Goal: Information Seeking & Learning: Learn about a topic

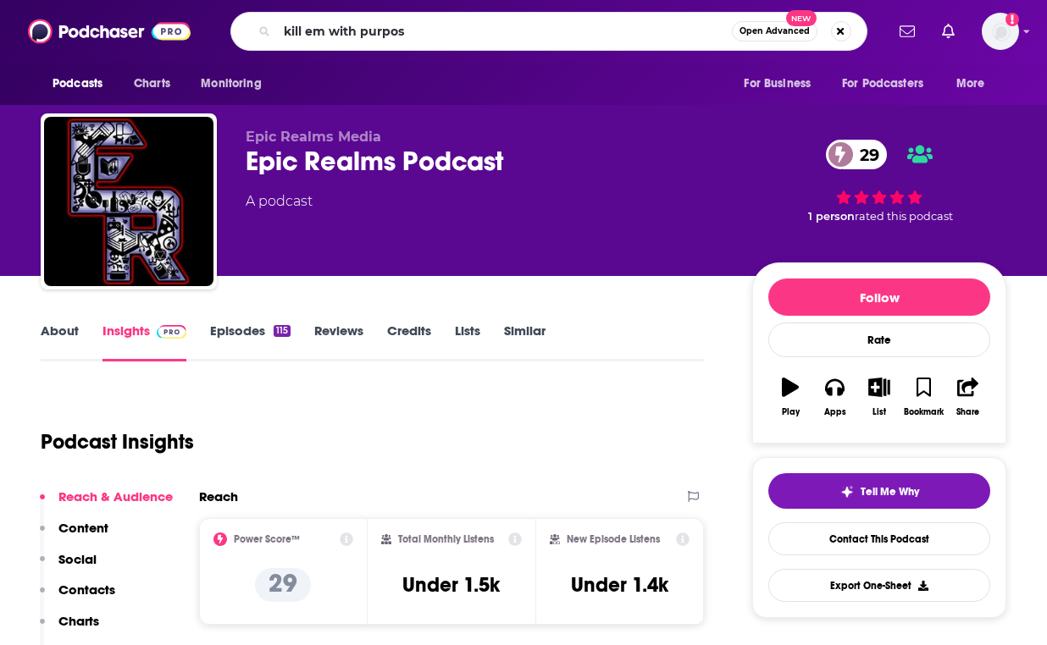
type input "kill em with purpose"
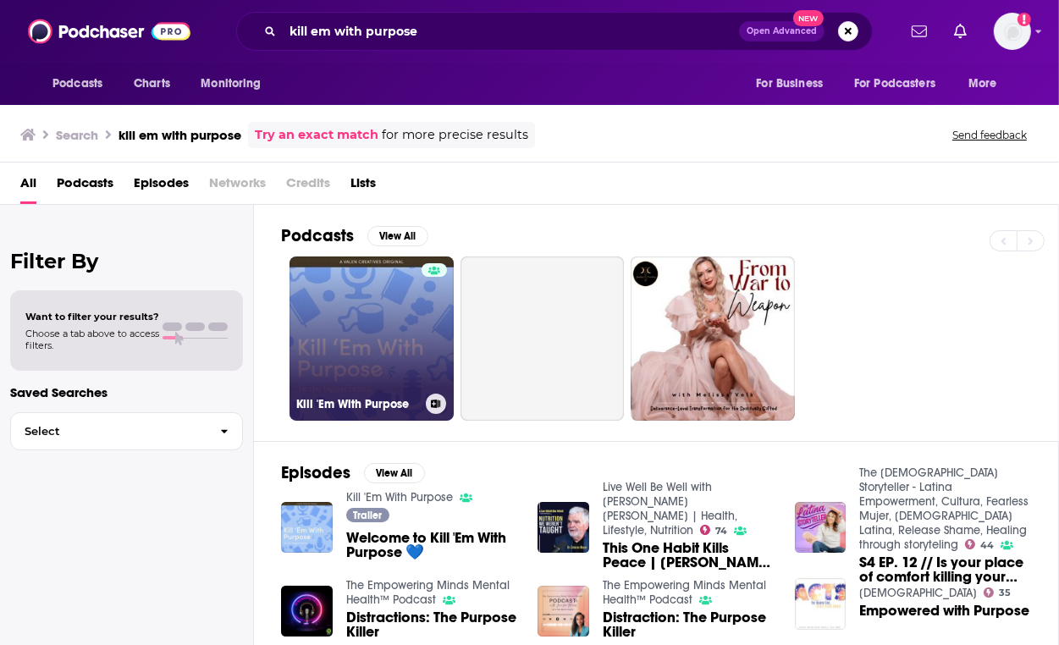
click at [369, 292] on link "Kill 'Em With Purpose" at bounding box center [372, 339] width 164 height 164
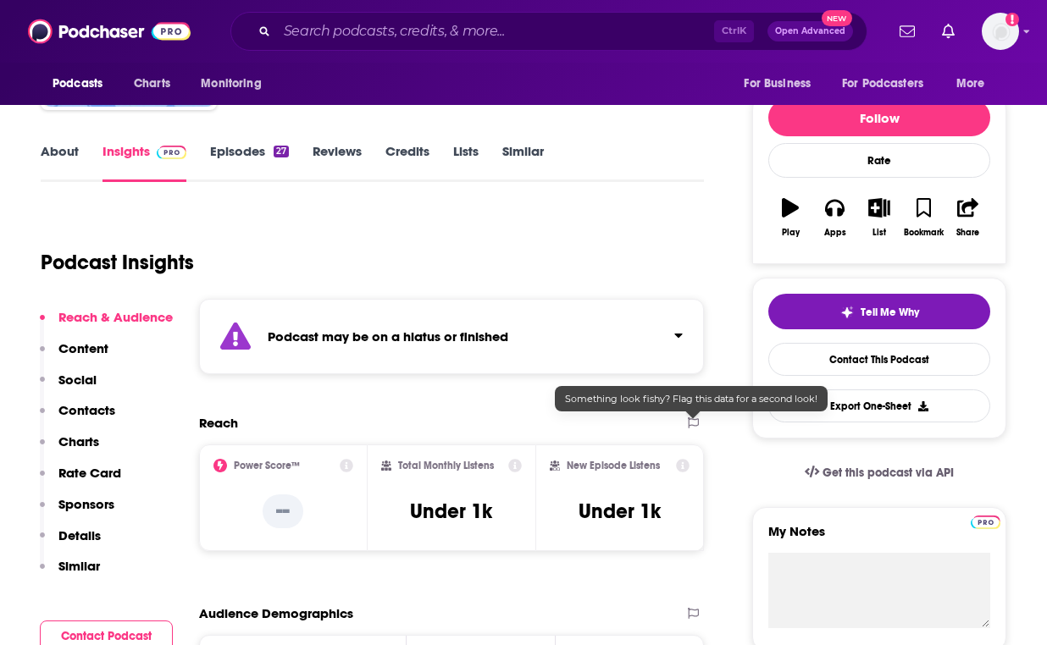
scroll to position [322, 0]
